Goal: Task Accomplishment & Management: Manage account settings

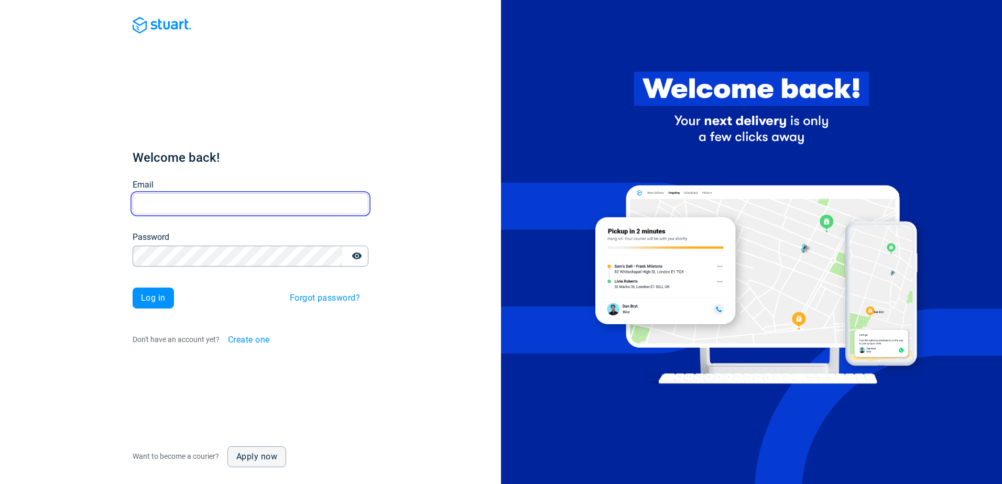
click at [212, 199] on input "Email" at bounding box center [251, 204] width 236 height 20
paste input "iceland-test-beta@stuart.com"
type input "iceland-test-beta@stuart.com"
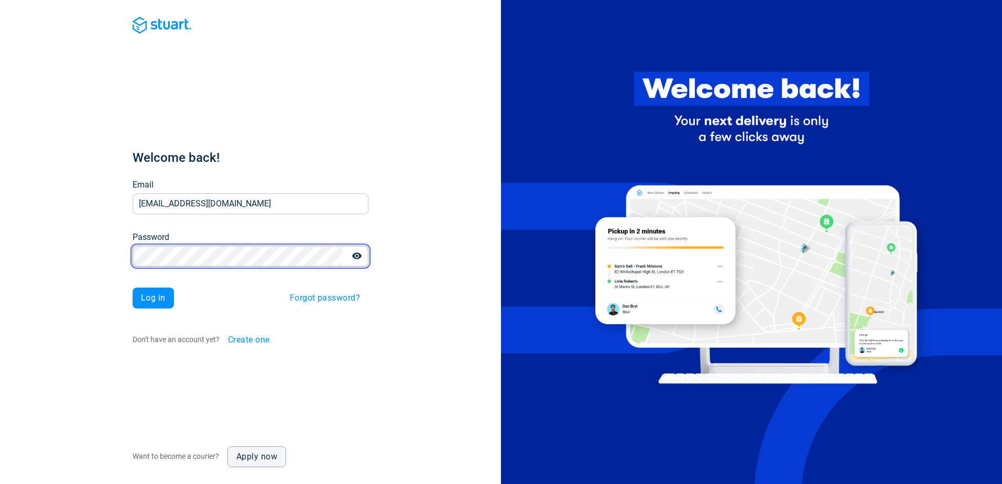
click at [133, 288] on button "Log in" at bounding box center [153, 298] width 41 height 21
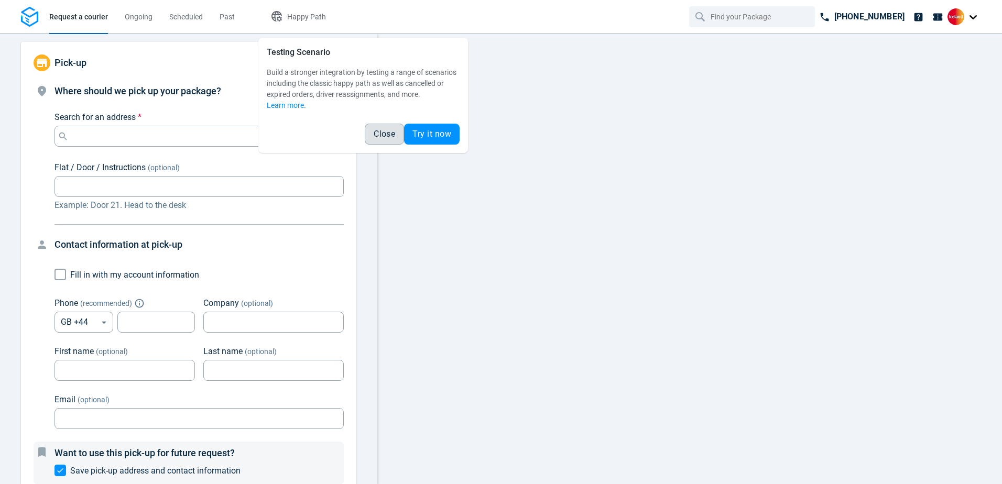
click at [380, 131] on span "Close" at bounding box center [384, 134] width 21 height 8
type input "14:00:00-16:00:00-190"
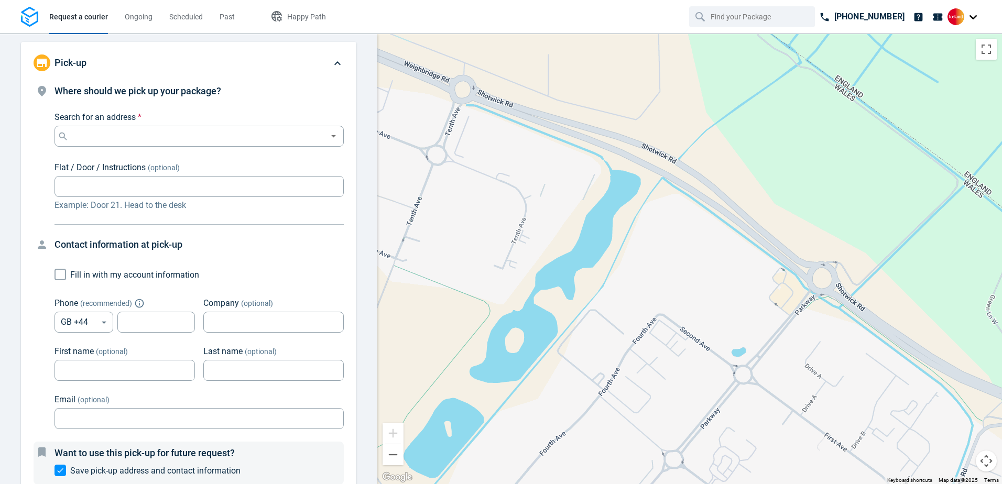
click at [971, 17] on div at bounding box center [965, 16] width 34 height 17
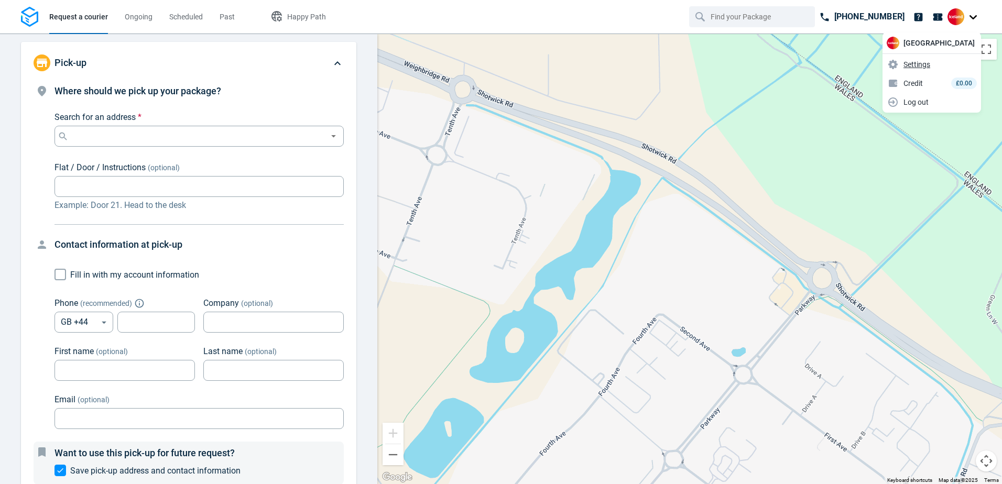
click at [930, 62] on span "Settings" at bounding box center [917, 64] width 27 height 11
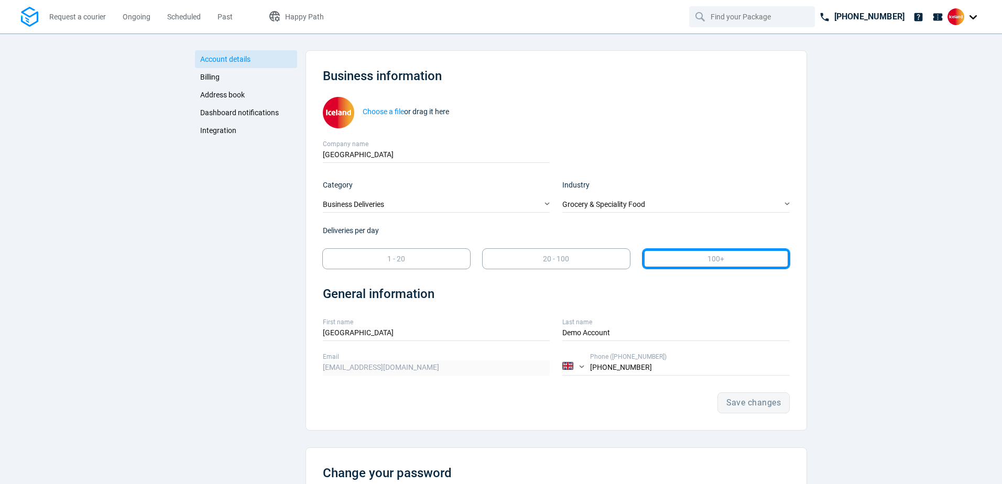
click at [203, 79] on span "Billing" at bounding box center [209, 77] width 19 height 8
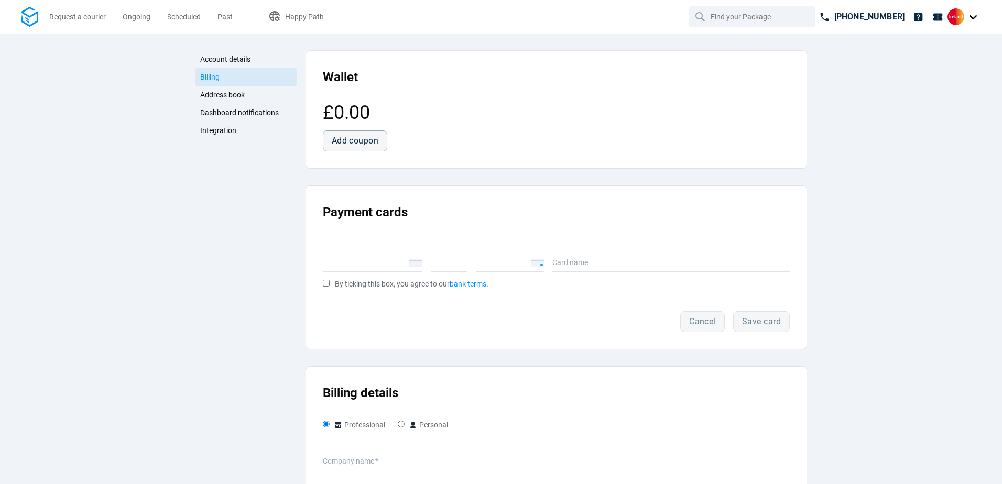
click at [208, 94] on span "Address book" at bounding box center [222, 95] width 45 height 8
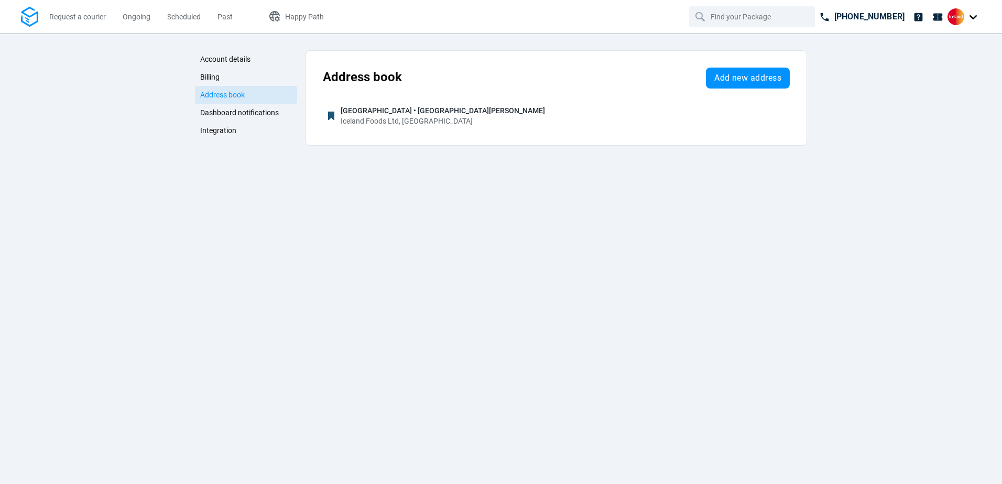
click at [218, 110] on span "Dashboard notifications" at bounding box center [239, 113] width 79 height 8
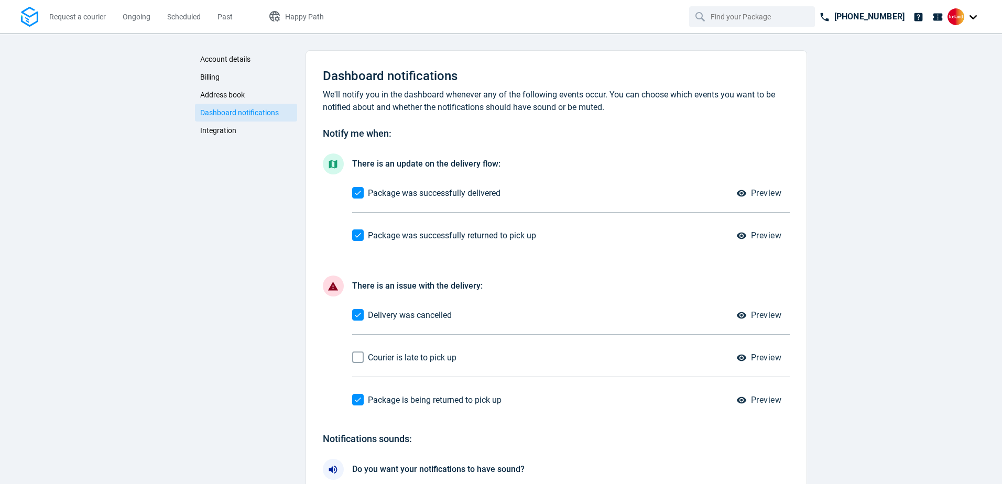
click at [217, 135] on span "Integration" at bounding box center [218, 130] width 36 height 8
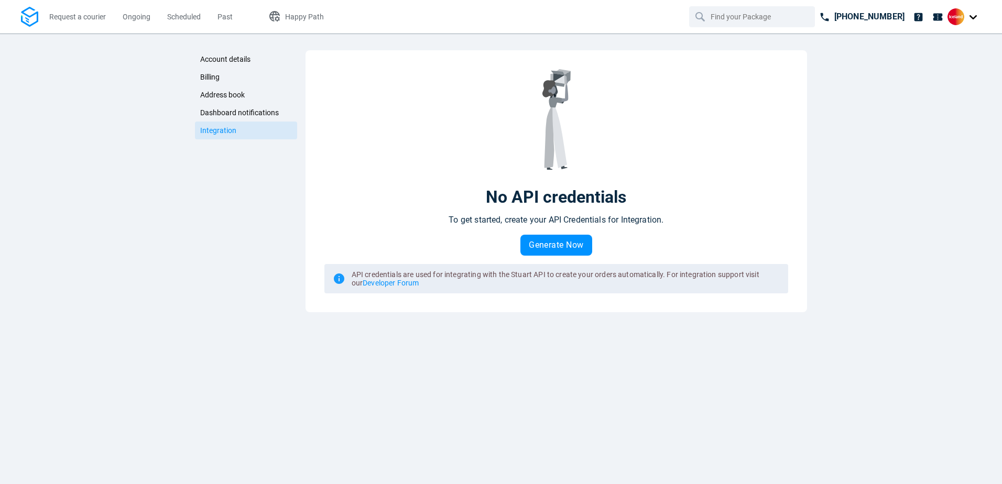
click at [222, 61] on span "Account details" at bounding box center [225, 59] width 50 height 8
